Goal: Information Seeking & Learning: Learn about a topic

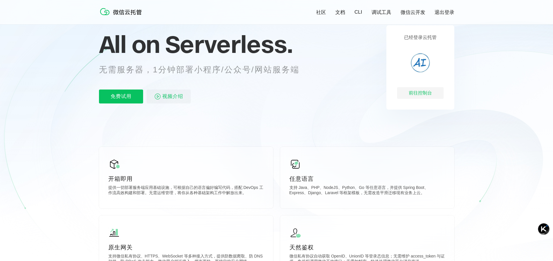
scroll to position [116, 0]
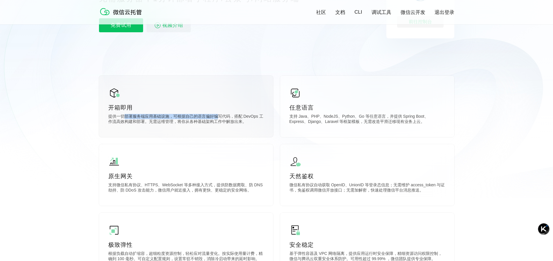
drag, startPoint x: 125, startPoint y: 119, endPoint x: 216, endPoint y: 118, distance: 90.9
click at [216, 118] on p "提供一切部署服务端应用基础设施，可根据自己的语言偏好编写代码，搭配 DevOps 工作流高效构建和部署。无需运维管理，将你从各种基础架构工作中解放出来。" at bounding box center [186, 120] width 156 height 12
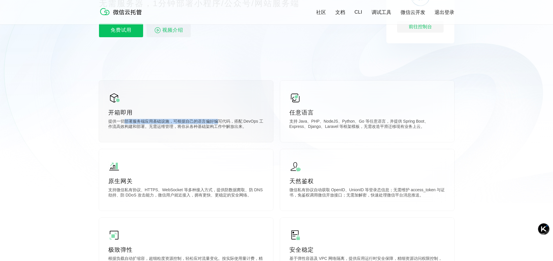
scroll to position [0, 0]
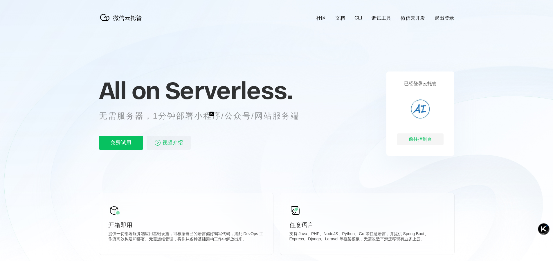
click at [194, 119] on p "无需服务器，1分钟部署小程序/公众号/网站服务端" at bounding box center [204, 116] width 211 height 12
drag, startPoint x: 197, startPoint y: 117, endPoint x: 307, endPoint y: 118, distance: 109.8
click at [307, 118] on p "无需服务器，1分钟部署小程序/公众号/网站服务端" at bounding box center [204, 116] width 211 height 12
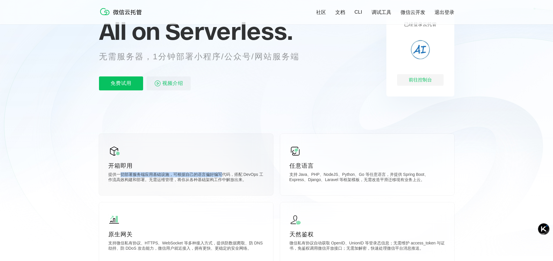
drag, startPoint x: 121, startPoint y: 177, endPoint x: 220, endPoint y: 174, distance: 99.1
click at [220, 174] on p "提供一切部署服务端应用基础设施，可根据自己的语言偏好编写代码，搭配 DevOps 工作流高效构建和部署。无需运维管理，将你从各种基础架构工作中解放出来。" at bounding box center [186, 178] width 156 height 12
drag, startPoint x: 126, startPoint y: 182, endPoint x: 204, endPoint y: 182, distance: 78.4
click at [204, 182] on p "提供一切部署服务端应用基础设施，可根据自己的语言偏好编写代码，搭配 DevOps 工作流高效构建和部署。无需运维管理，将你从各种基础架构工作中解放出来。" at bounding box center [186, 178] width 156 height 12
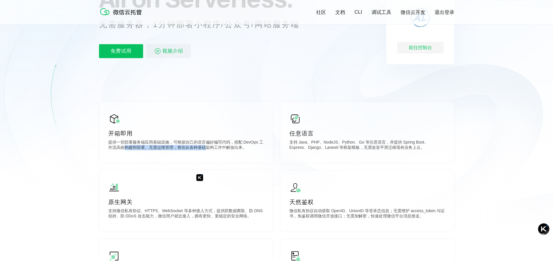
scroll to position [145, 0]
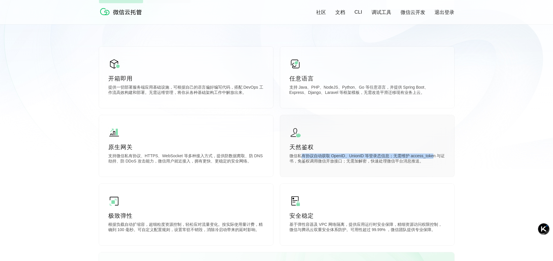
drag, startPoint x: 300, startPoint y: 157, endPoint x: 432, endPoint y: 159, distance: 131.9
click at [432, 159] on p "微信私有协议自动获取 OpenID、UnionID 等登录态信息；无需维护 access_token 与证书，免鉴权调用微信开放接口；无需加解密，快速处理微信…" at bounding box center [368, 159] width 156 height 12
drag, startPoint x: 314, startPoint y: 164, endPoint x: 404, endPoint y: 164, distance: 90.0
click at [404, 164] on p "微信私有协议自动获取 OpenID、UnionID 等登录态信息；无需维护 access_token 与证书，免鉴权调用微信开放接口；无需加解密，快速处理微信…" at bounding box center [368, 159] width 156 height 12
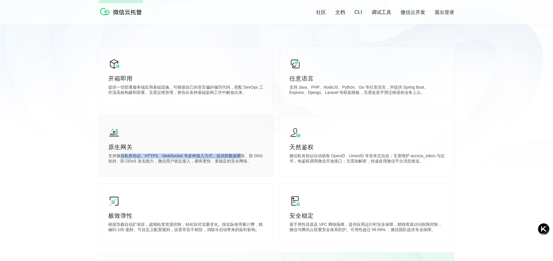
drag, startPoint x: 120, startPoint y: 157, endPoint x: 238, endPoint y: 156, distance: 118.2
click at [238, 156] on p "支持微信私有协议、HTTPS、WebSocket 等多种接入方式，提供防数据爬取、防 DNS 劫持、防 DDoS 攻击能力，微信用户就近接入，拥有更快、更稳定…" at bounding box center [186, 159] width 156 height 12
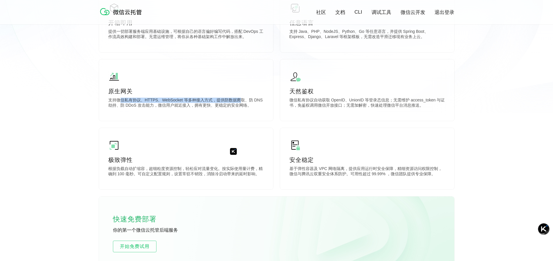
scroll to position [203, 0]
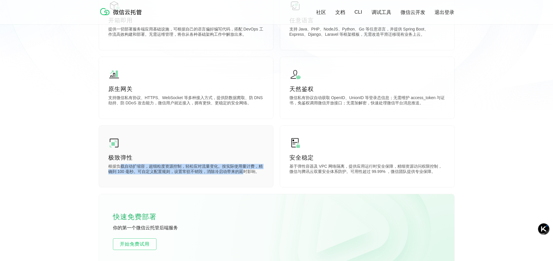
drag, startPoint x: 121, startPoint y: 170, endPoint x: 245, endPoint y: 172, distance: 124.0
click at [245, 172] on p "根据负载自动扩缩容，超细粒度资源控制，轻松应对流量变化。按实际使用量计费，精确到 100 毫秒。可自定义配置规则，设置常驻不销毁，消除冷启动带来的延时影响。" at bounding box center [186, 170] width 156 height 12
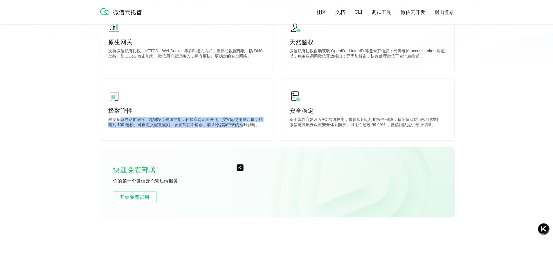
scroll to position [174, 0]
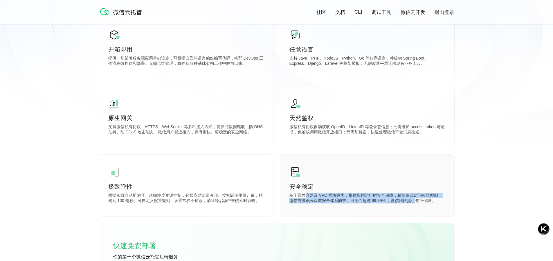
drag, startPoint x: 306, startPoint y: 196, endPoint x: 416, endPoint y: 203, distance: 110.3
click at [416, 203] on p "基于弹性容器及 VPC 网络隔离，提供应用运行时安全保障，精细资源访问权限控制，微信与腾讯云双重安全体系防护。可用性超过 99.99% ，微信团队提供专业保障。" at bounding box center [368, 199] width 156 height 12
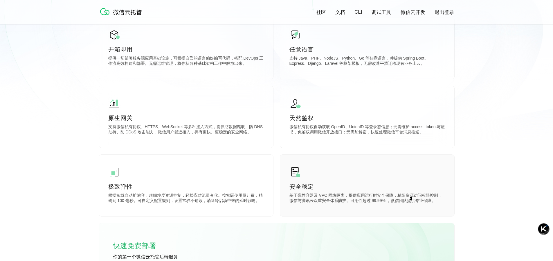
click at [423, 207] on div "安全稳定 基于弹性容器及 VPC 网络隔离，提供应用运行时安全保障，精细资源访问权限控制，微信与腾讯云双重安全体系防护。可用性超过 99.99% ，微信团队提…" at bounding box center [367, 186] width 174 height 62
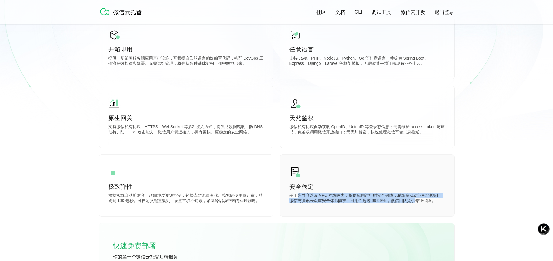
drag, startPoint x: 297, startPoint y: 197, endPoint x: 414, endPoint y: 203, distance: 116.3
click at [414, 203] on p "基于弹性容器及 VPC 网络隔离，提供应用运行时安全保障，精细资源访问权限控制，微信与腾讯云双重安全体系防护。可用性超过 99.99% ，微信团队提供专业保障。" at bounding box center [368, 199] width 156 height 12
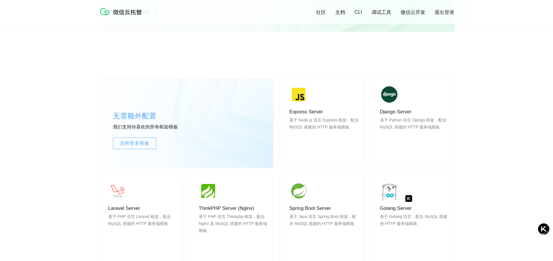
scroll to position [436, 0]
click at [488, 199] on div "无需额外配置 我们支持你喜欢的所有框架模板 选择更多模板 Express Server 基于 Node.js 语言 Express 框架，配合 MySQL 搭…" at bounding box center [276, 229] width 553 height 355
drag, startPoint x: 391, startPoint y: 121, endPoint x: 444, endPoint y: 117, distance: 52.4
click at [444, 117] on div "Django Server 基于 Python 语言 Django 框架，配合 MySQL 搭建的 HTTP 服务端模板 使用" at bounding box center [413, 122] width 84 height 89
click at [416, 156] on span "使用" at bounding box center [413, 155] width 42 height 12
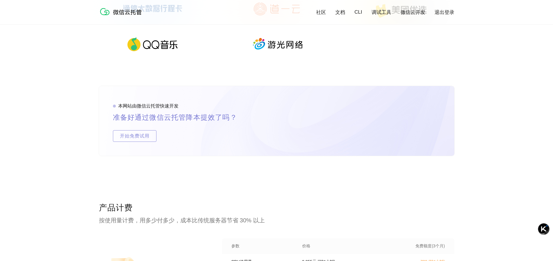
scroll to position [1105, 0]
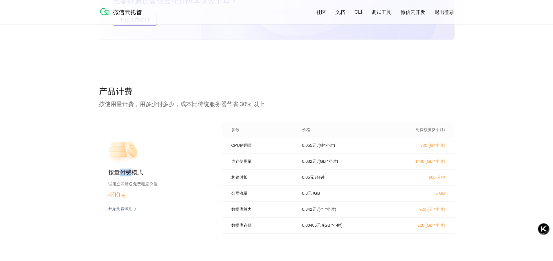
drag, startPoint x: 120, startPoint y: 174, endPoint x: 130, endPoint y: 172, distance: 10.5
click at [130, 172] on p "按量付费模式" at bounding box center [155, 172] width 95 height 8
drag, startPoint x: 123, startPoint y: 185, endPoint x: 152, endPoint y: 184, distance: 28.8
click at [152, 184] on p "试用立即赠送免费额度价值" at bounding box center [155, 184] width 95 height 8
drag, startPoint x: 388, startPoint y: 148, endPoint x: 457, endPoint y: 146, distance: 69.2
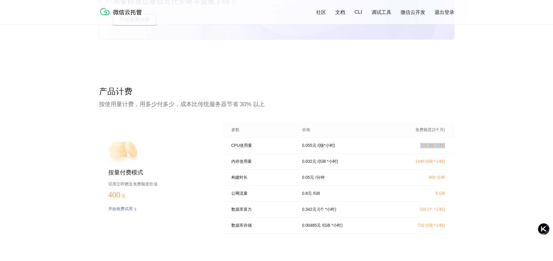
click at [457, 146] on div "产品计费 按使用量计费，用多少付多少，成本比传统服务器节省 30% 以上 按量付费模式 试用立即赠送免费额度价值 400 元 开始免费试用 预估费用 参数 价…" at bounding box center [276, 184] width 553 height 197
drag, startPoint x: 403, startPoint y: 164, endPoint x: 449, endPoint y: 164, distance: 46.2
click at [449, 164] on div "内存使用量 0.032 元 / (GB *小时) 1440 (GB *小时)" at bounding box center [338, 162] width 232 height 16
click at [423, 185] on div "构建时长 0.05 元 / 分钟 600 分钟" at bounding box center [338, 178] width 232 height 16
drag, startPoint x: 419, startPoint y: 182, endPoint x: 455, endPoint y: 180, distance: 36.1
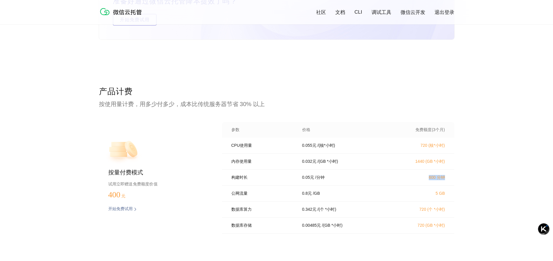
click at [455, 180] on div "产品计费 按使用量计费，用多少付多少，成本比传统服务器节省 30% 以上 按量付费模式 试用立即赠送免费额度价值 400 元 开始免费试用 预估费用 参数 价…" at bounding box center [276, 184] width 553 height 197
drag, startPoint x: 427, startPoint y: 198, endPoint x: 468, endPoint y: 196, distance: 41.3
click at [468, 196] on div "产品计费 按使用量计费，用多少付多少，成本比传统服务器节省 30% 以上 按量付费模式 试用立即赠送免费额度价值 400 元 开始免费试用 预估费用 参数 价…" at bounding box center [276, 184] width 553 height 197
drag, startPoint x: 421, startPoint y: 215, endPoint x: 473, endPoint y: 213, distance: 52.3
click at [473, 213] on div "产品计费 按使用量计费，用多少付多少，成本比传统服务器节省 30% 以上 按量付费模式 试用立即赠送免费额度价值 400 元 开始免费试用 预估费用 参数 价…" at bounding box center [276, 184] width 553 height 197
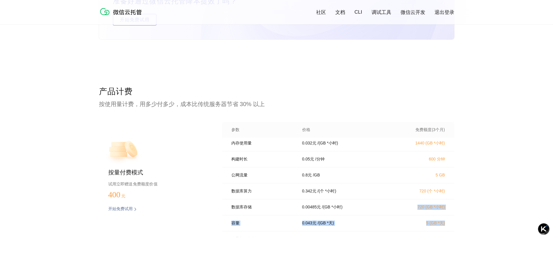
drag, startPoint x: 415, startPoint y: 231, endPoint x: 479, endPoint y: 234, distance: 63.4
click at [479, 234] on div "产品计费 按使用量计费，用多少付多少，成本比传统服务器节省 30% 以上 按量付费模式 试用立即赠送免费额度价值 400 元 开始免费试用 预估费用 参数 价…" at bounding box center [276, 184] width 553 height 197
click at [428, 214] on div "数据库存储 0.00485 元 / (GB *小时) 720 (GB *小时)" at bounding box center [338, 206] width 232 height 16
click at [421, 208] on p "720 (GB *小时)" at bounding box center [419, 205] width 51 height 5
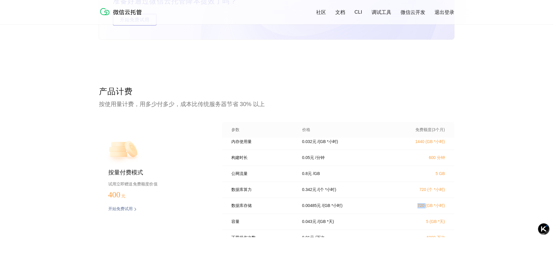
click at [421, 208] on p "720 (GB *小时)" at bounding box center [419, 205] width 51 height 5
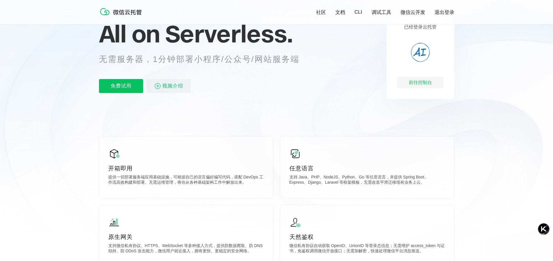
scroll to position [0, 0]
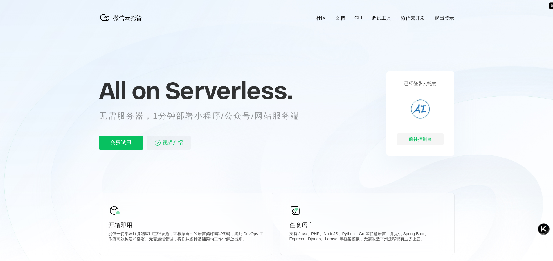
click at [422, 113] on img at bounding box center [420, 108] width 21 height 21
click at [423, 108] on img at bounding box center [420, 108] width 21 height 21
click at [411, 19] on link "微信云开发" at bounding box center [413, 18] width 25 height 7
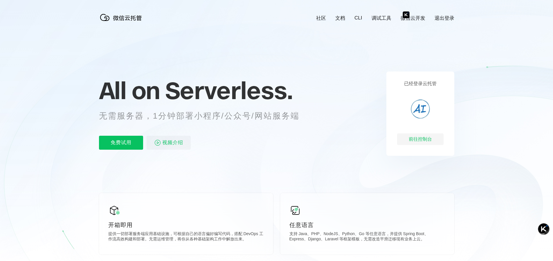
click at [343, 19] on link "文档" at bounding box center [340, 18] width 10 height 7
click at [361, 18] on link "CLI" at bounding box center [359, 18] width 8 height 6
